Goal: Transaction & Acquisition: Register for event/course

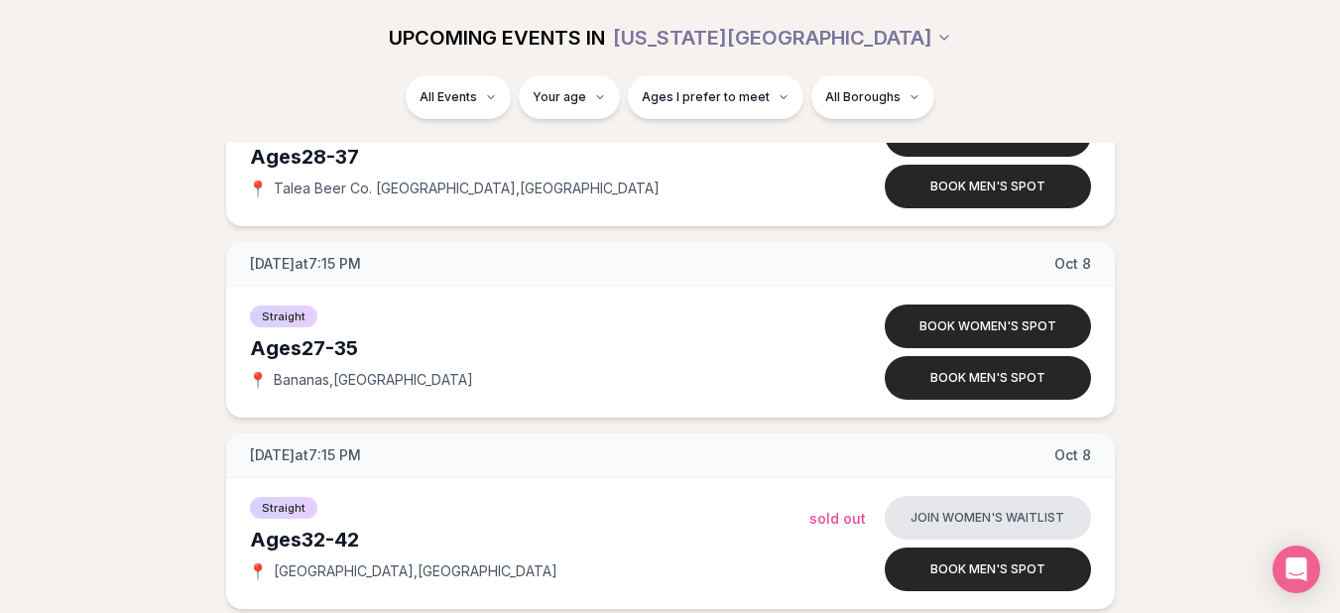
scroll to position [6529, 0]
